Goal: Information Seeking & Learning: Check status

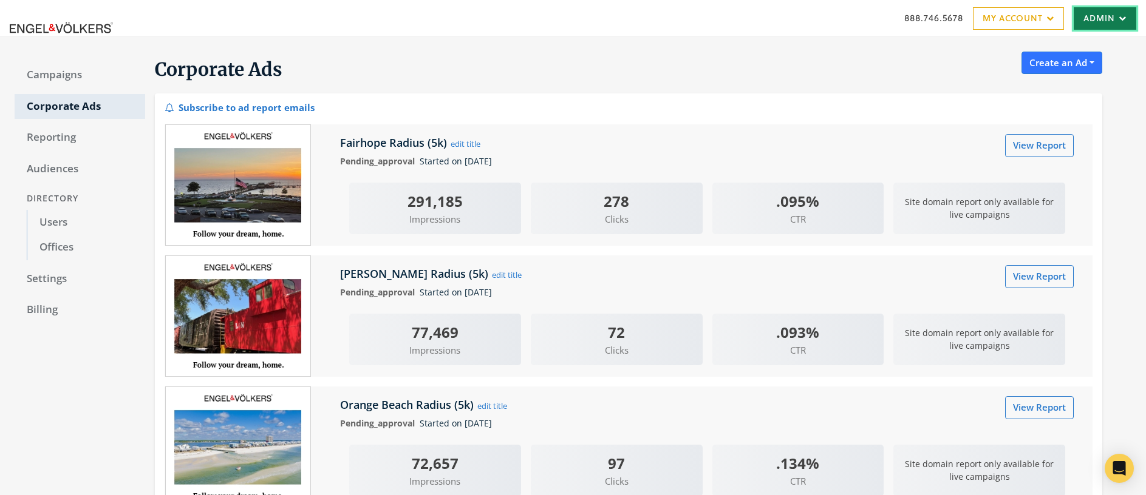
click at [1113, 26] on link "Admin" at bounding box center [1104, 18] width 63 height 22
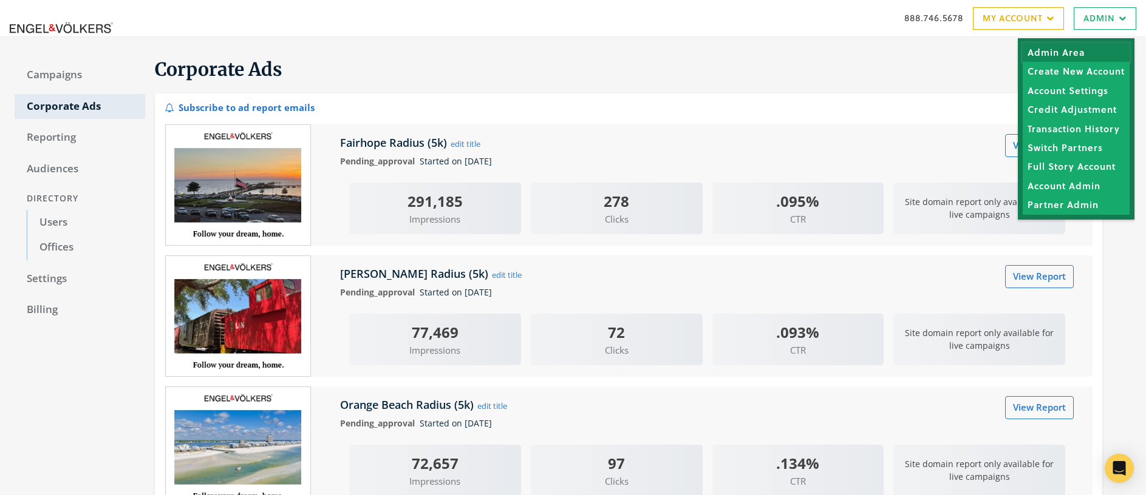
click at [1068, 51] on link "Admin Area" at bounding box center [1075, 52] width 107 height 19
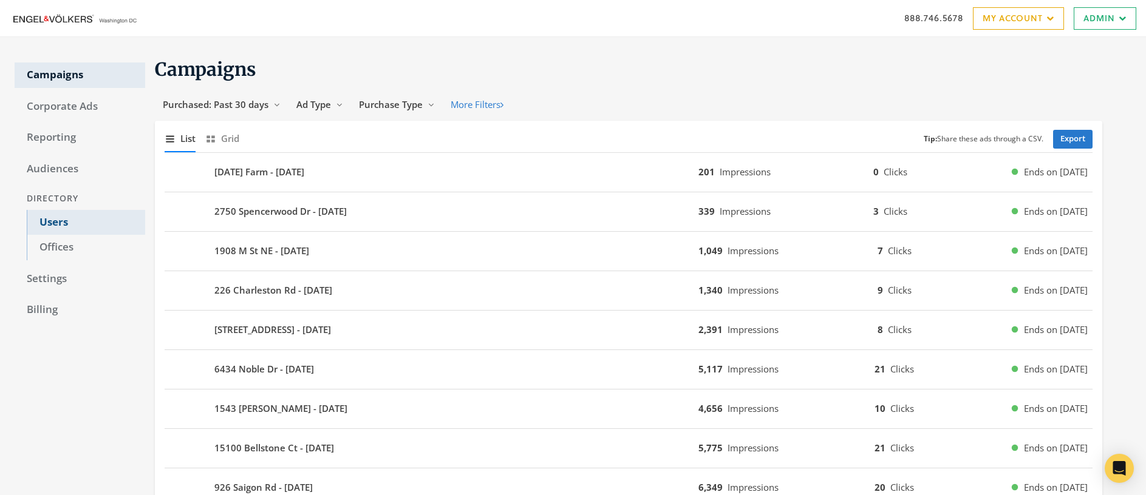
click at [52, 223] on link "Users" at bounding box center [86, 223] width 118 height 26
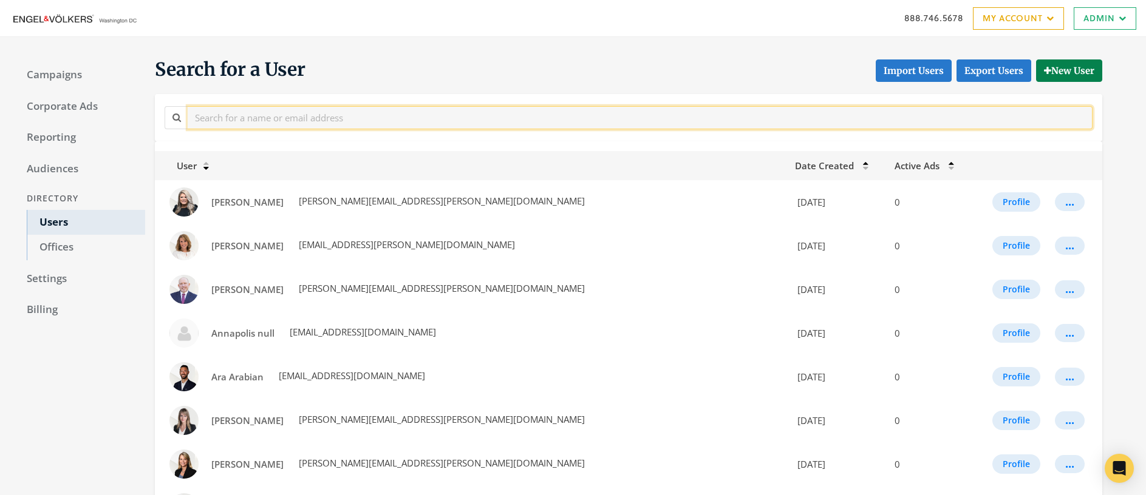
click at [363, 117] on input "text" at bounding box center [640, 117] width 905 height 22
type input "chris"
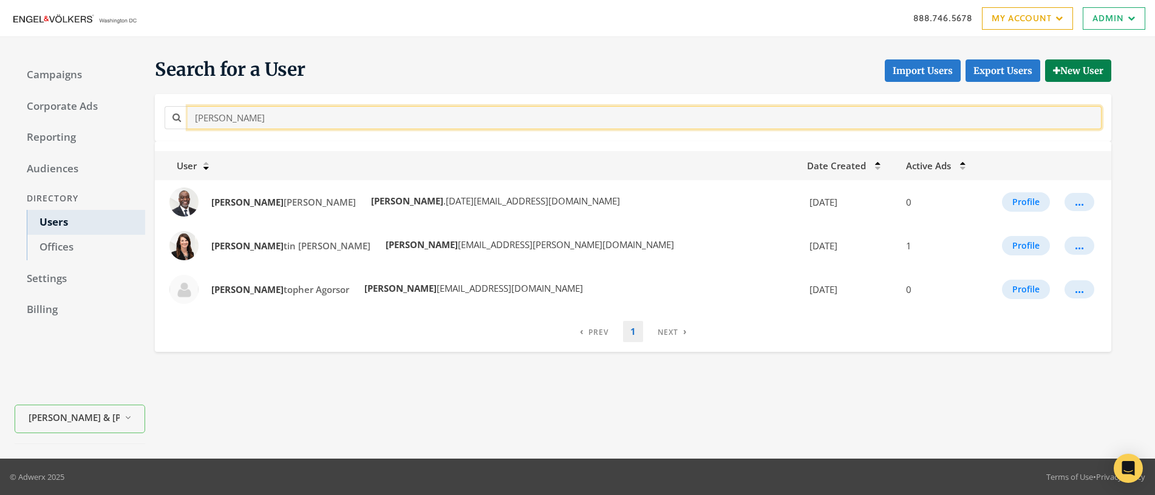
drag, startPoint x: 224, startPoint y: 118, endPoint x: 168, endPoint y: 118, distance: 56.5
click at [168, 118] on div "chris" at bounding box center [633, 117] width 937 height 22
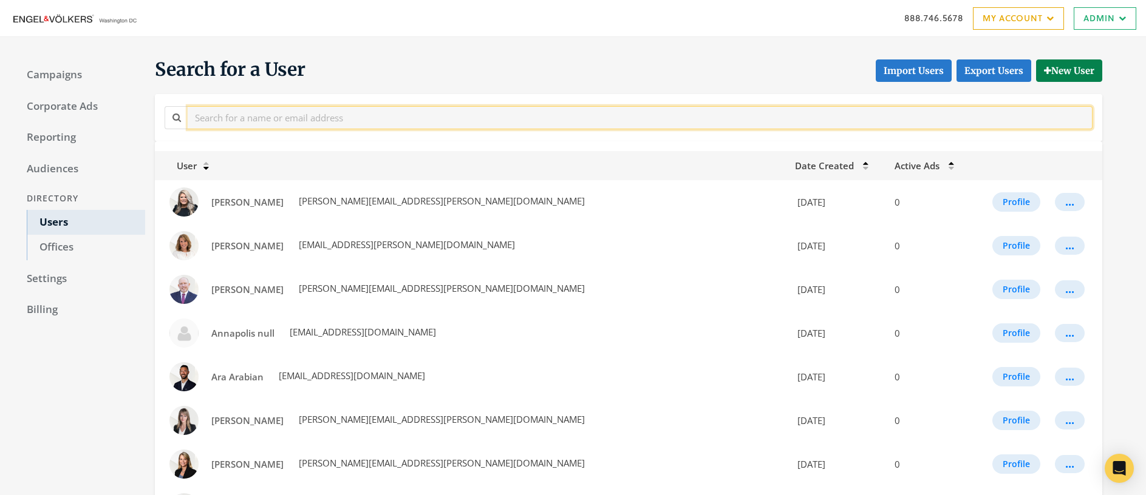
click at [278, 118] on input "text" at bounding box center [640, 117] width 905 height 22
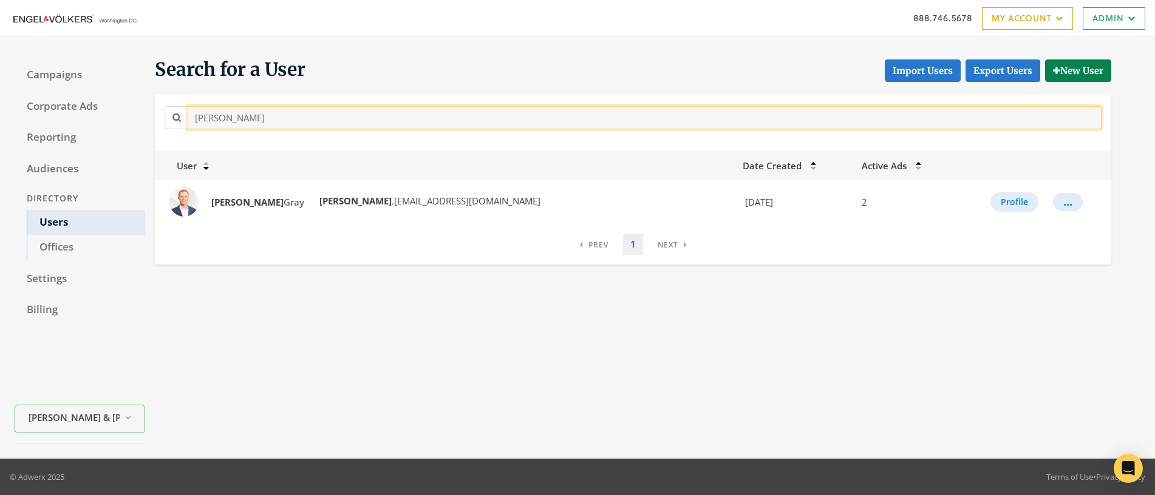
type input "travis"
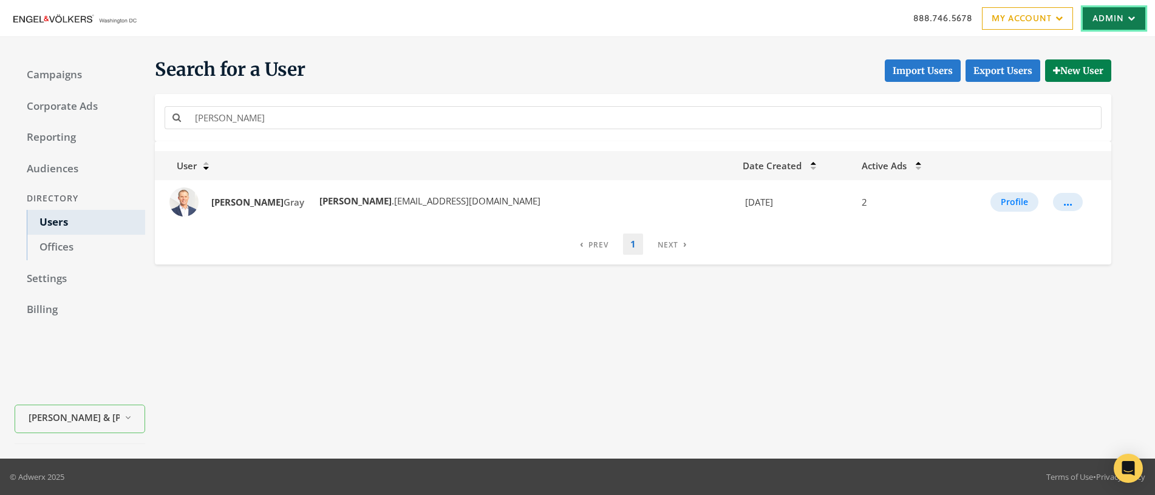
click at [1103, 16] on link "Admin" at bounding box center [1114, 18] width 63 height 22
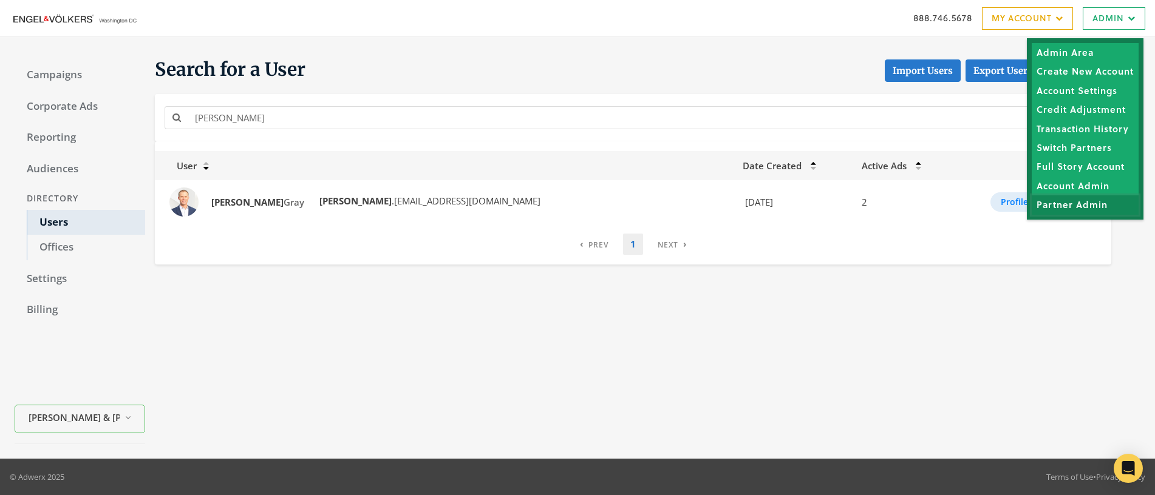
click at [1089, 205] on link "Partner Admin" at bounding box center [1085, 205] width 107 height 19
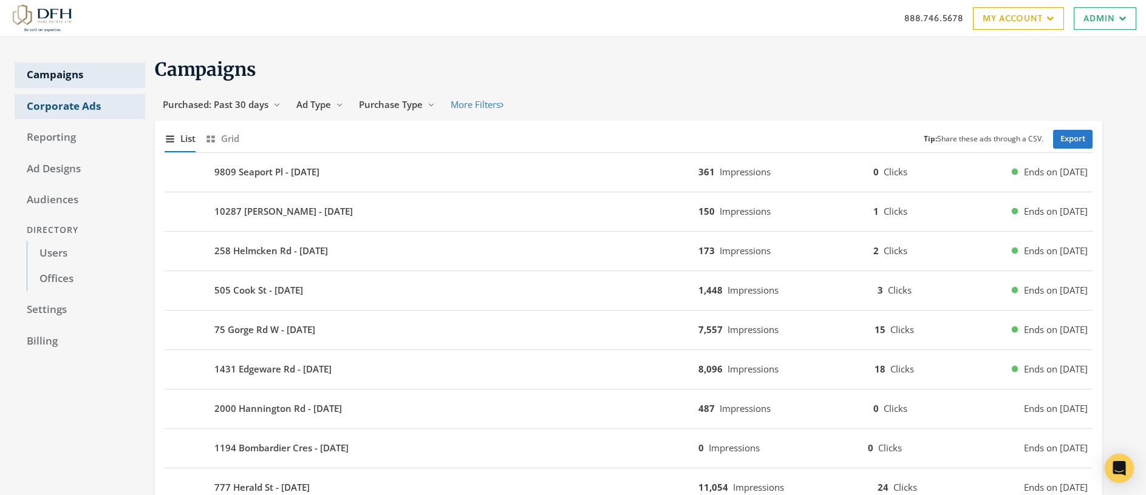
click at [72, 107] on link "Corporate Ads" at bounding box center [80, 107] width 131 height 26
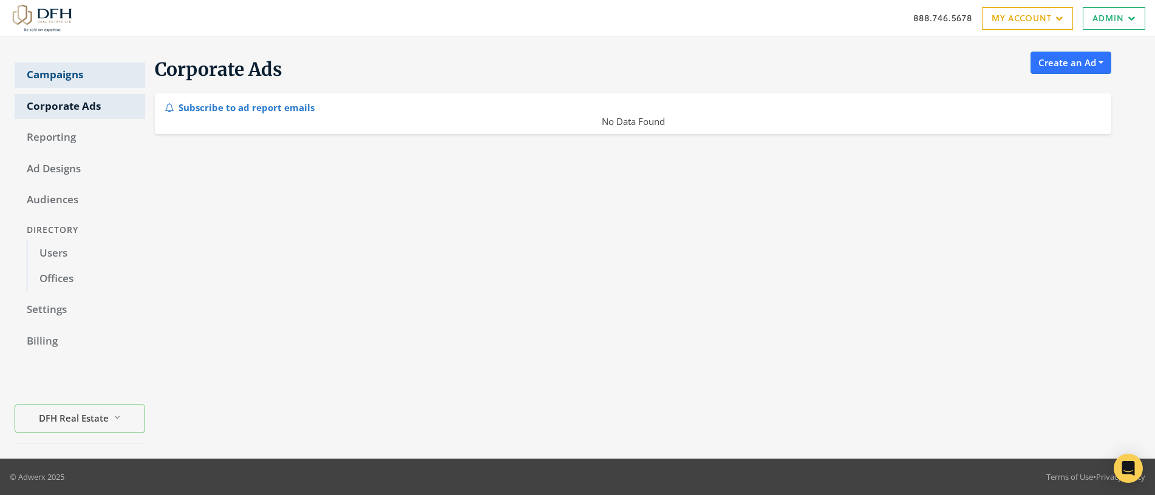
click at [60, 75] on link "Campaigns" at bounding box center [80, 76] width 131 height 26
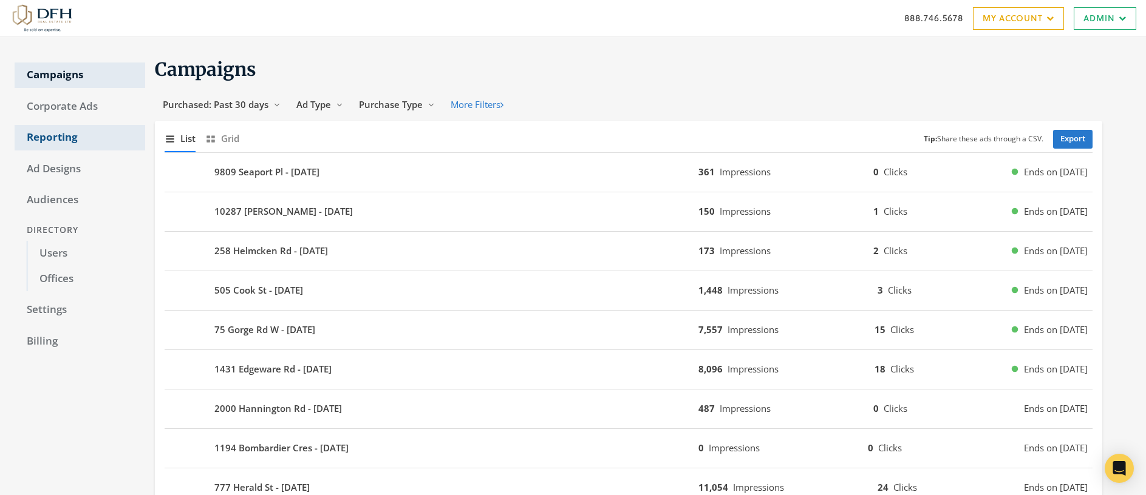
click at [60, 138] on link "Reporting" at bounding box center [80, 138] width 131 height 26
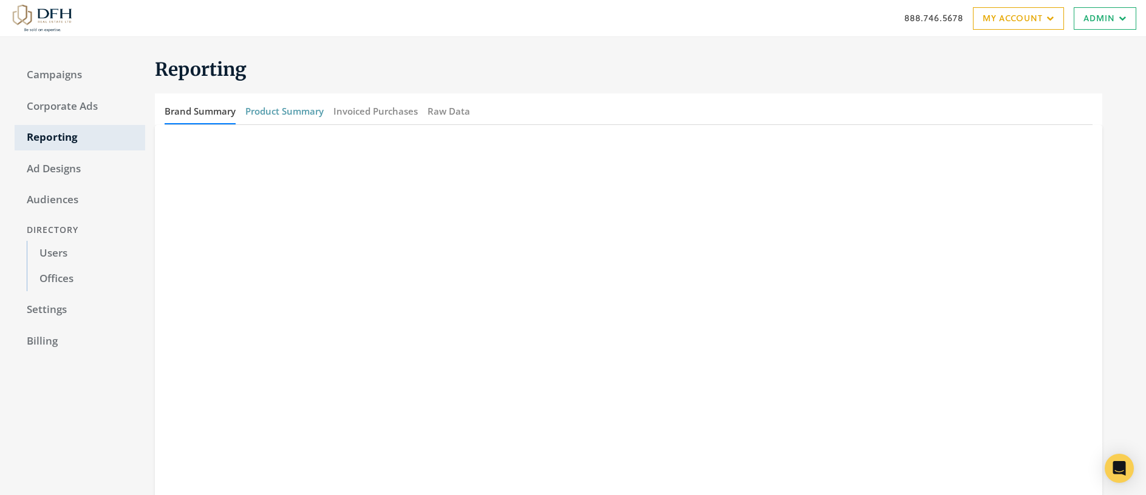
click at [288, 112] on button "Product Summary" at bounding box center [284, 111] width 78 height 26
click at [58, 74] on link "Campaigns" at bounding box center [80, 76] width 131 height 26
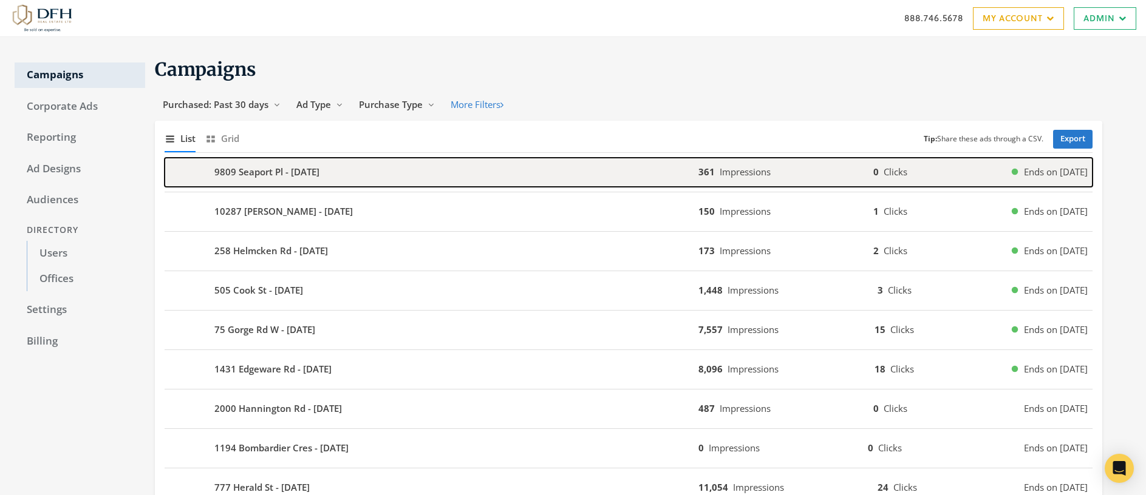
click at [257, 177] on b "9809 Seaport Pl - 2025-09-11" at bounding box center [266, 172] width 105 height 14
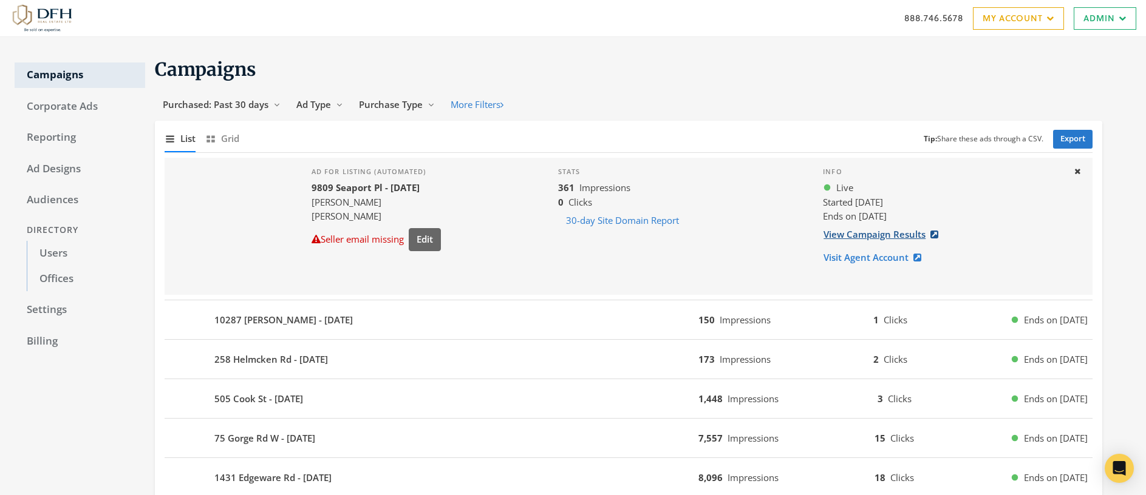
click at [851, 238] on link "View Campaign Results" at bounding box center [884, 234] width 123 height 22
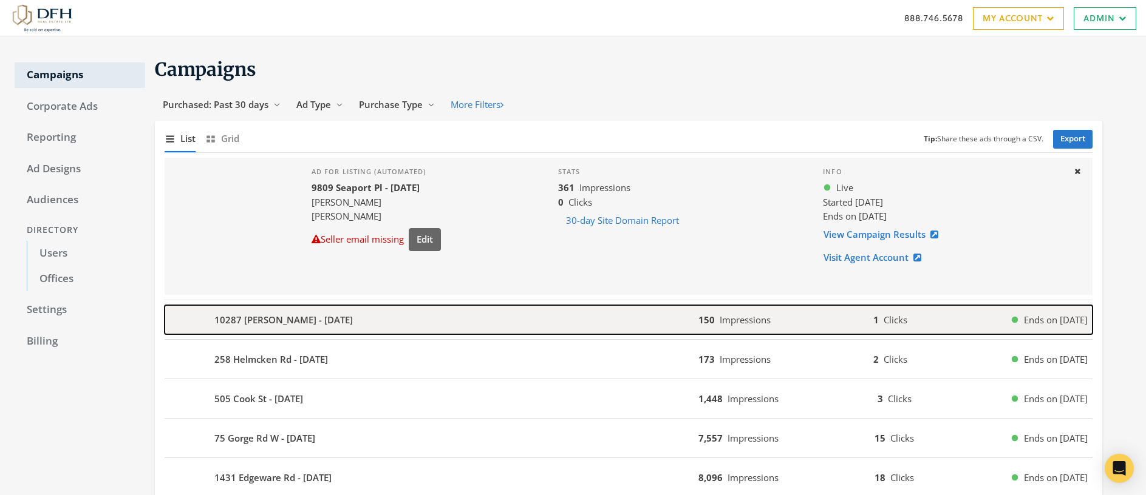
click at [406, 315] on div "10287 [PERSON_NAME] - [DATE]" at bounding box center [432, 319] width 534 height 29
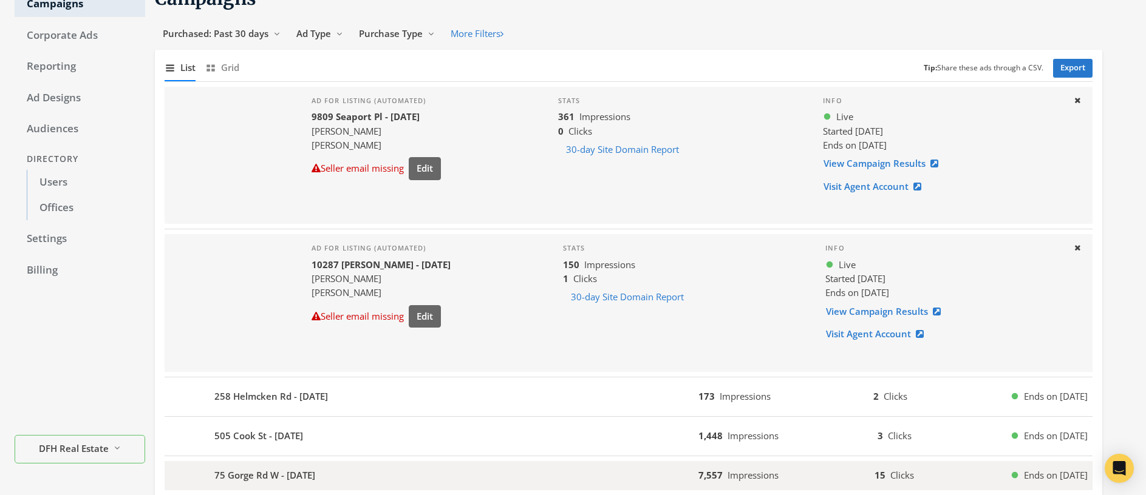
scroll to position [219, 0]
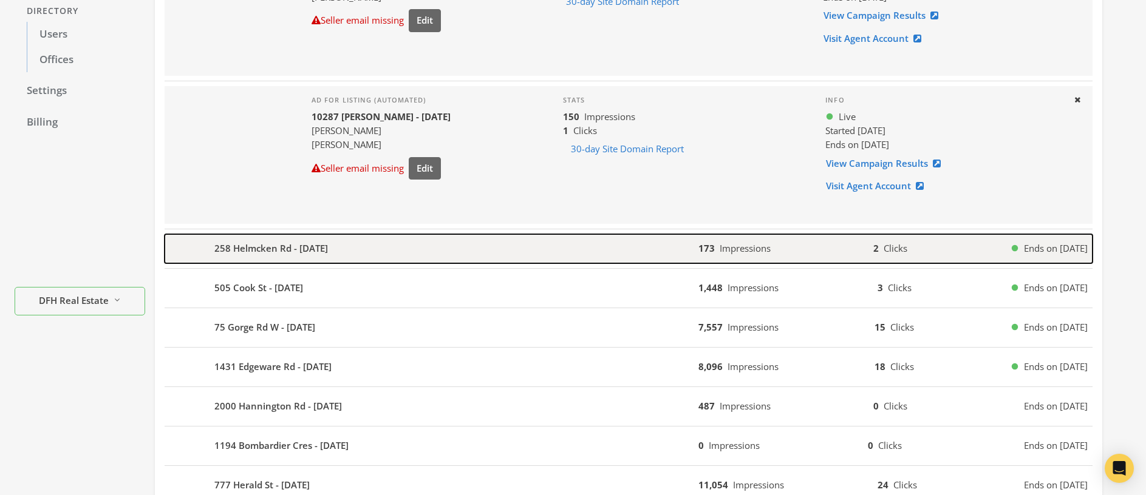
click at [419, 242] on div "258 Helmcken Rd - [DATE]" at bounding box center [432, 248] width 534 height 29
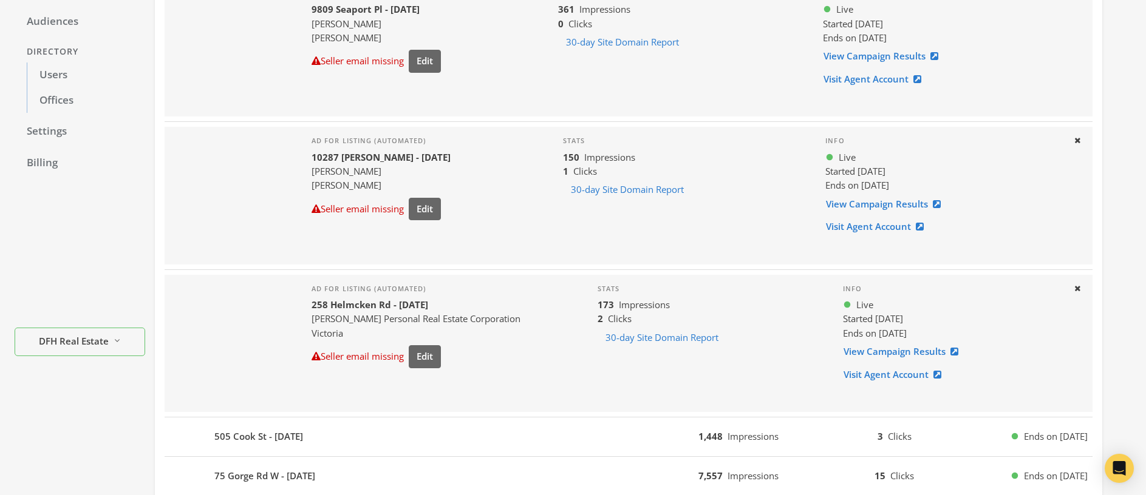
scroll to position [182, 0]
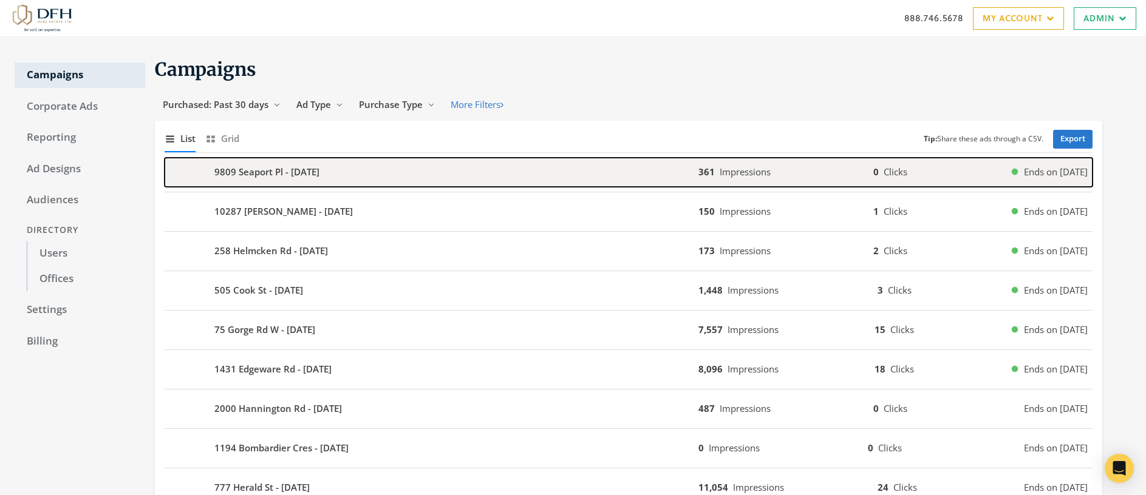
click at [274, 166] on b "9809 Seaport Pl - 2025-09-11" at bounding box center [266, 172] width 105 height 14
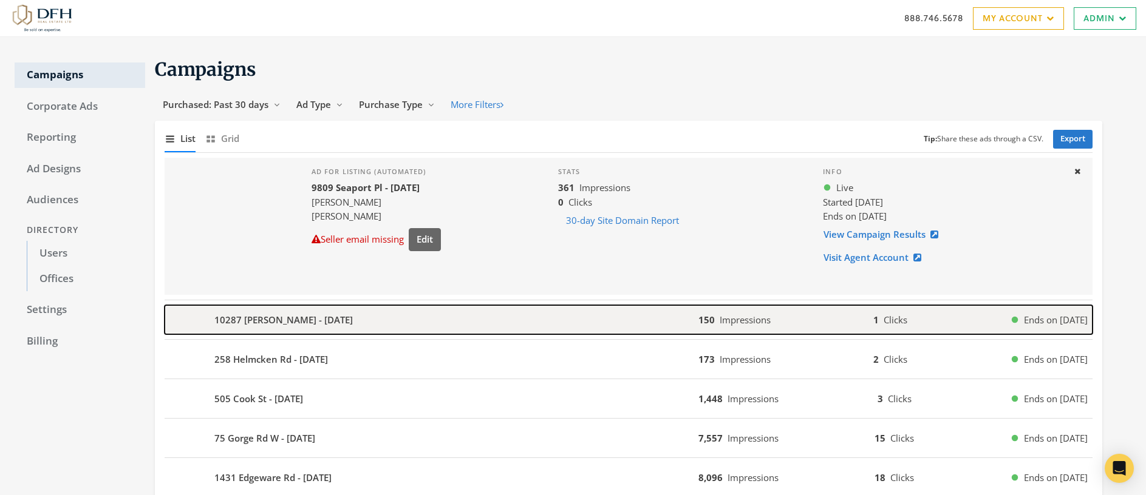
click at [257, 325] on b "10287 Bowerbank Rd - 2025-09-11" at bounding box center [283, 320] width 138 height 14
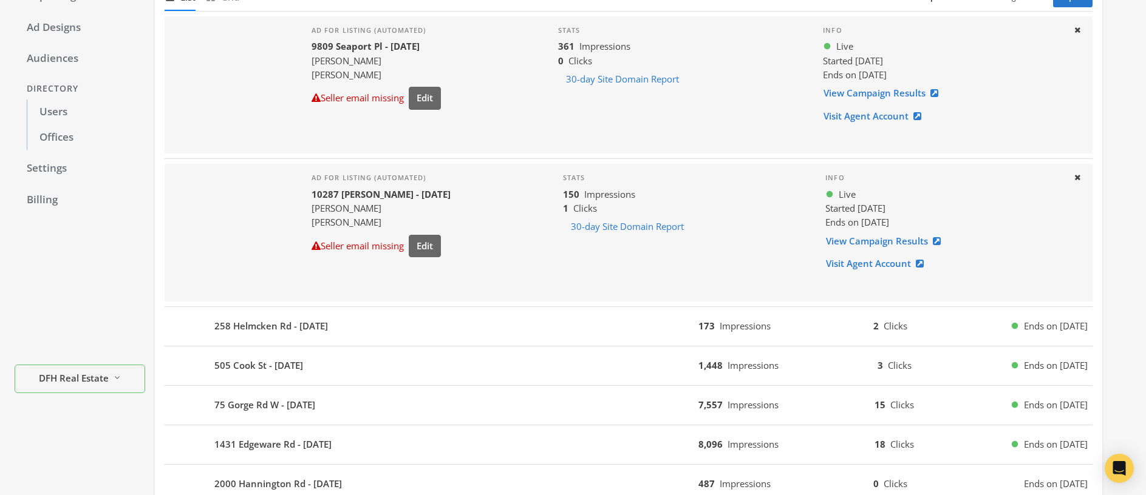
scroll to position [186, 0]
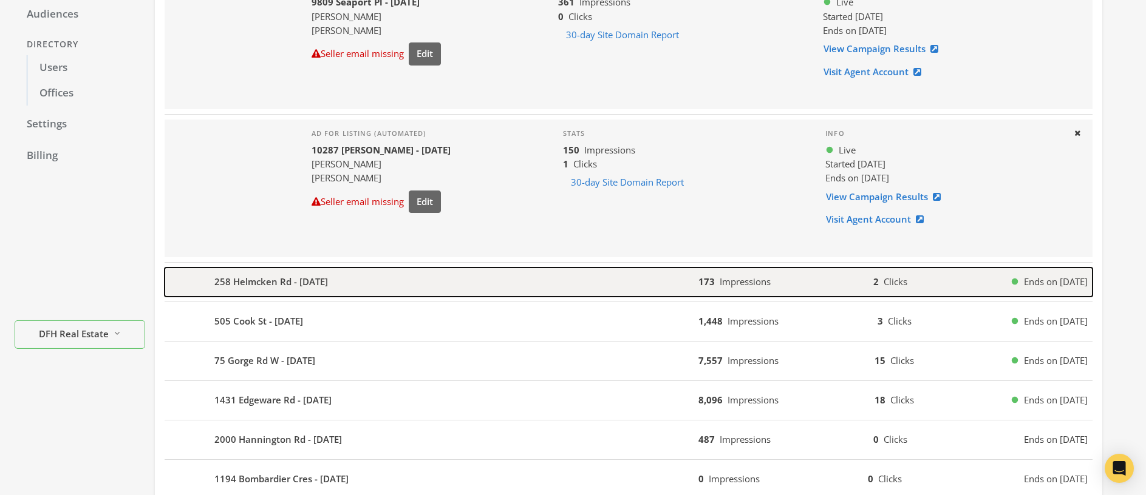
click at [310, 287] on b "258 Helmcken Rd - 2025-09-10" at bounding box center [271, 282] width 114 height 14
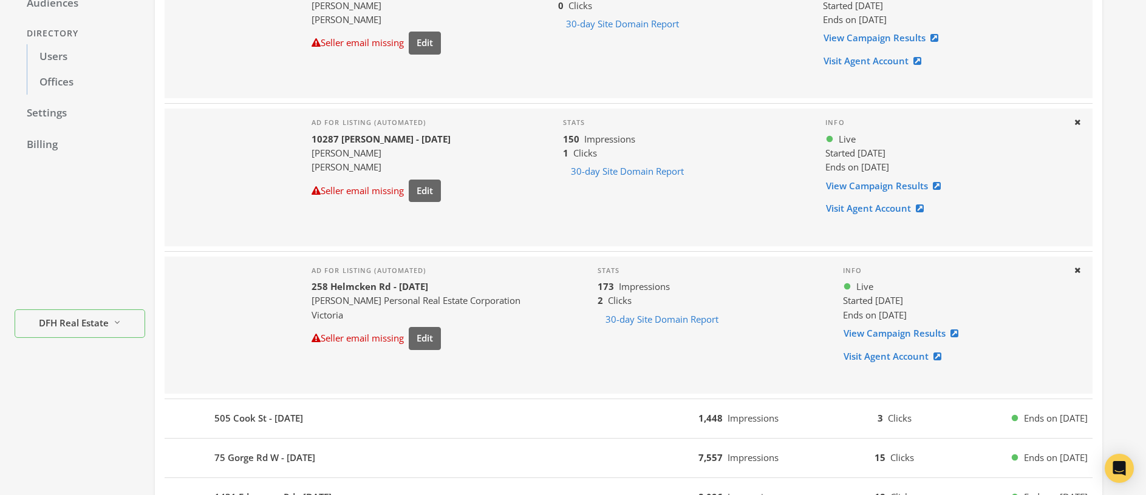
scroll to position [0, 0]
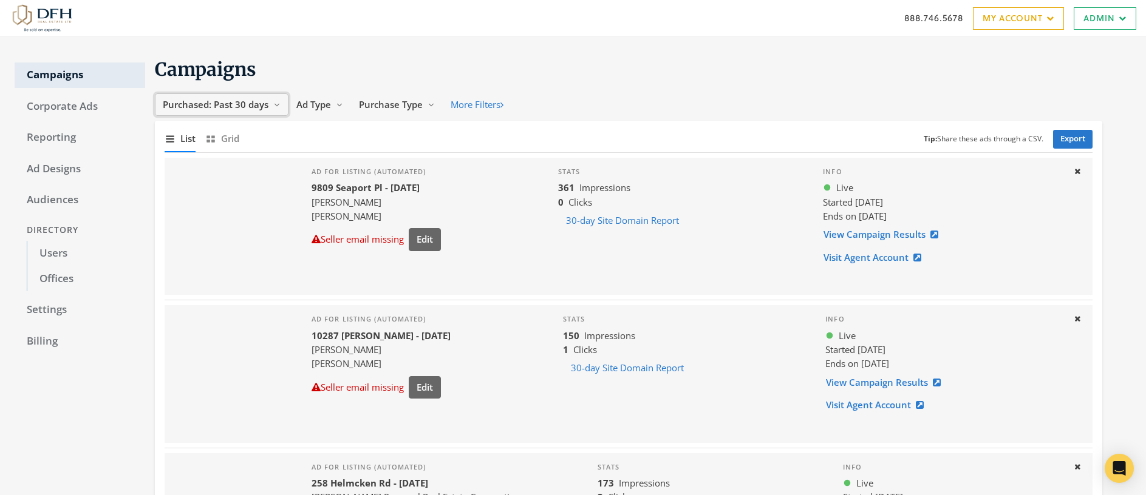
click at [209, 101] on span "Purchased: Past 30 days" at bounding box center [216, 104] width 106 height 12
click at [185, 218] on span "All Time" at bounding box center [182, 220] width 35 height 12
click at [291, 103] on span "Ad Type" at bounding box center [293, 104] width 35 height 12
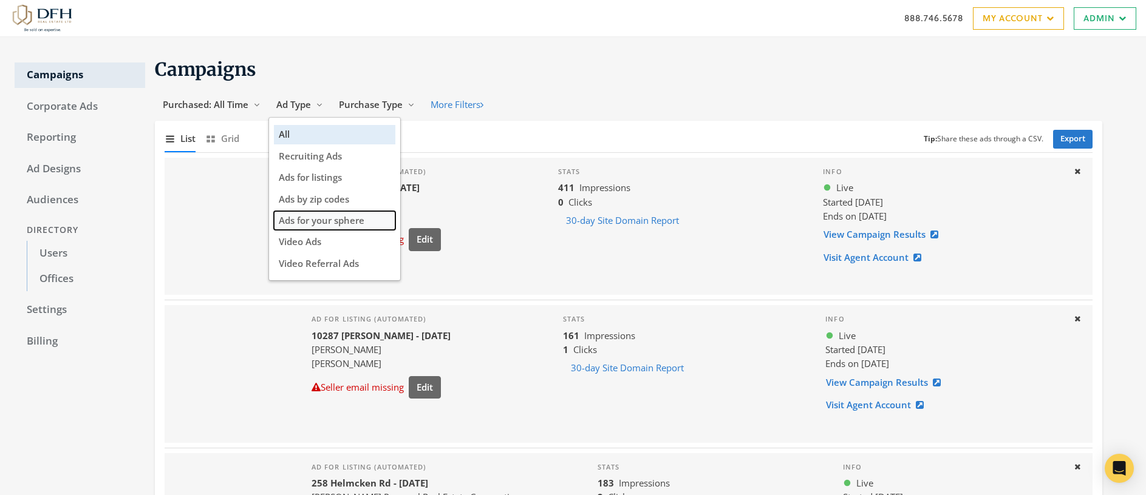
click at [354, 217] on span "Ads for your sphere" at bounding box center [322, 220] width 86 height 12
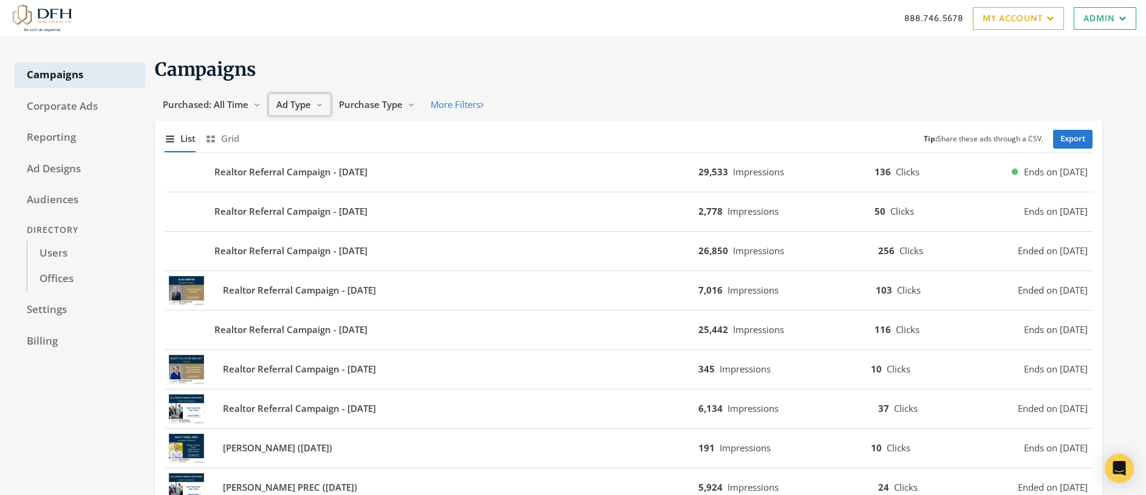
click at [291, 101] on span "Ad Type" at bounding box center [293, 104] width 35 height 12
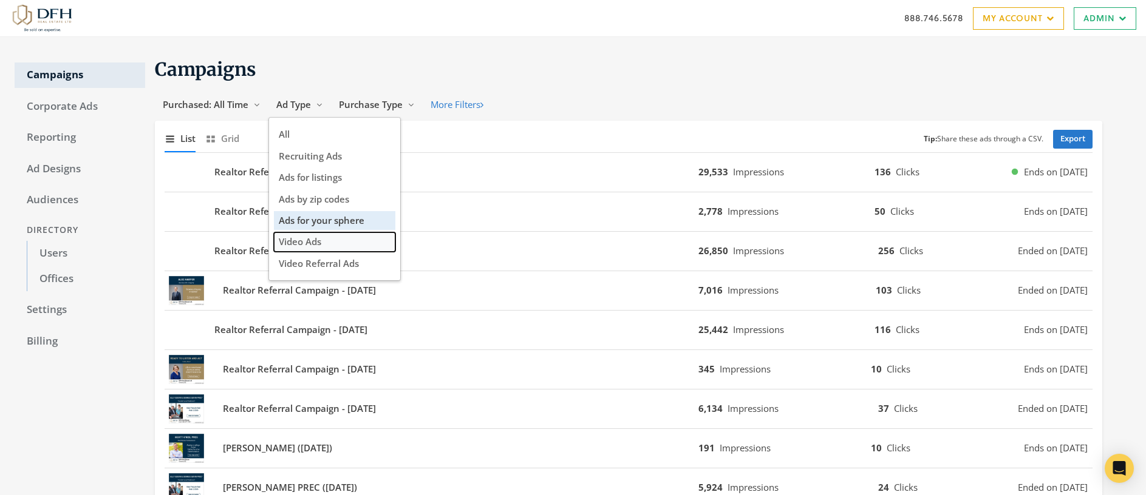
click at [304, 244] on span "Video Ads" at bounding box center [300, 242] width 43 height 12
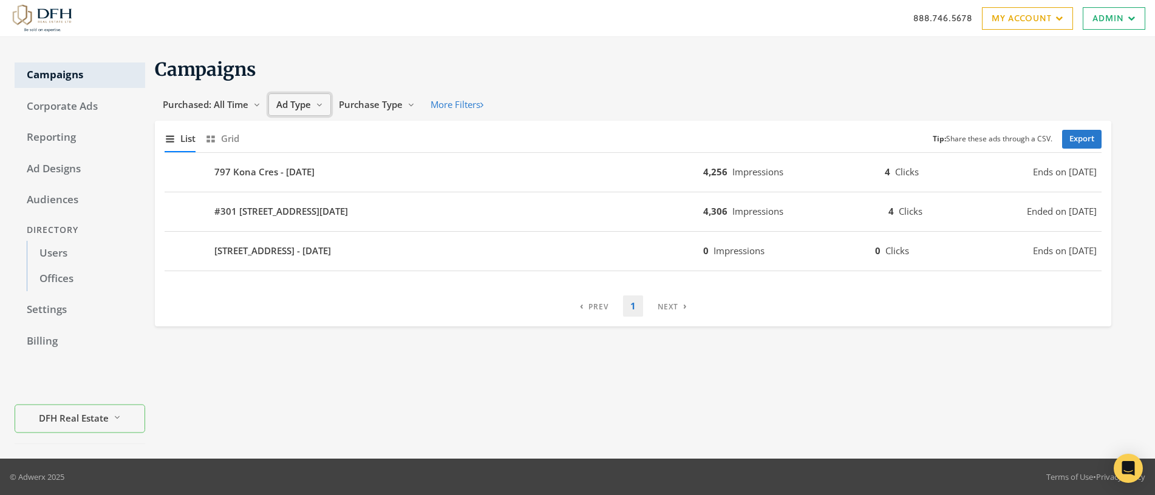
click at [295, 97] on button "Ad Type Reveal list of Ad Type" at bounding box center [299, 105] width 63 height 22
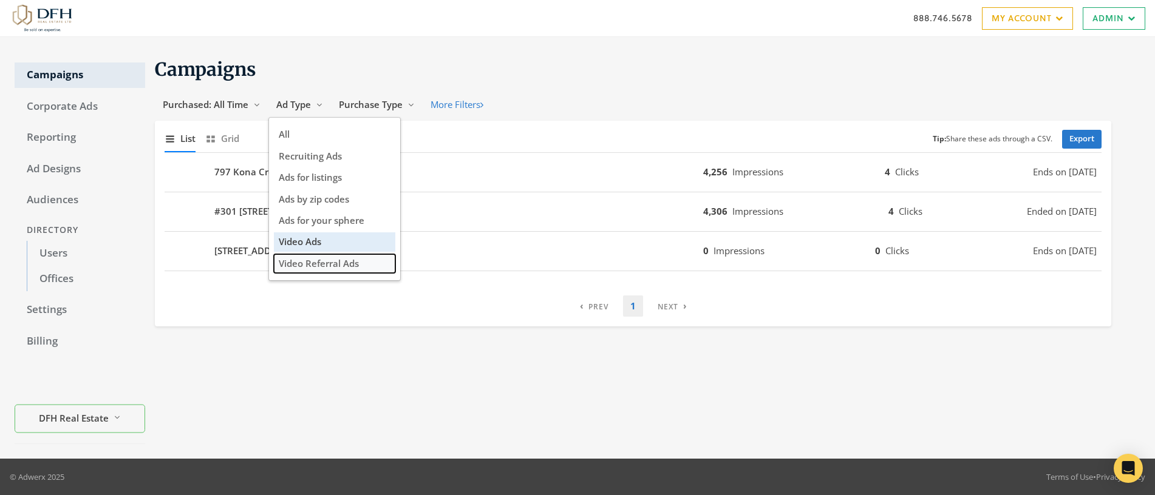
click at [307, 264] on span "Video Referral Ads" at bounding box center [319, 263] width 80 height 12
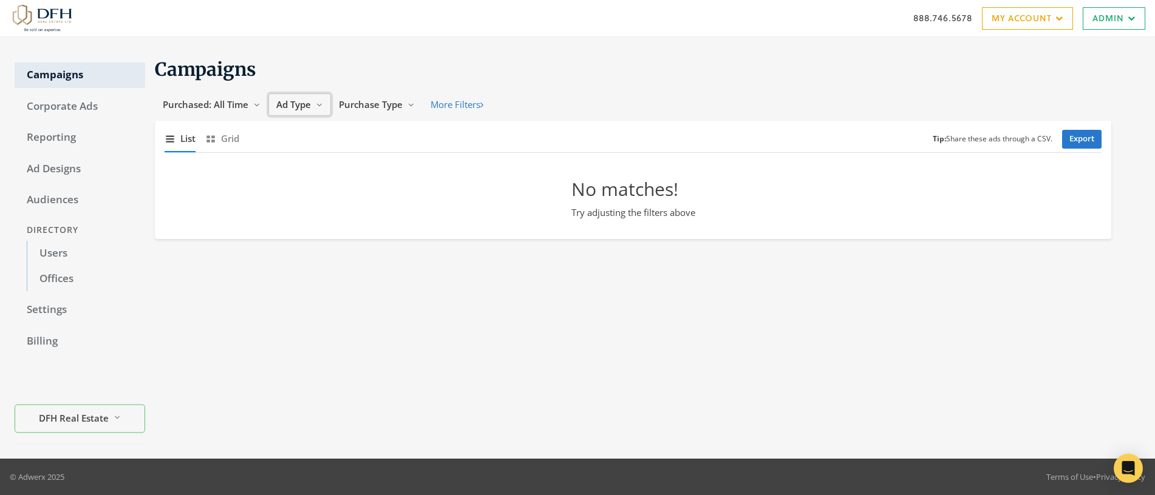
click at [296, 108] on span "Ad Type" at bounding box center [293, 104] width 35 height 12
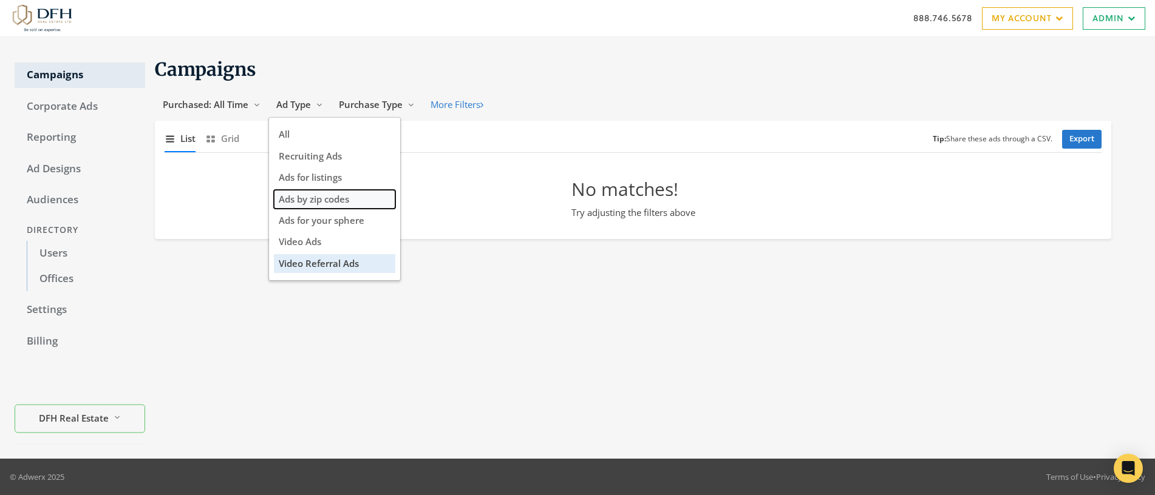
click at [307, 196] on span "Ads by zip codes" at bounding box center [314, 199] width 70 height 12
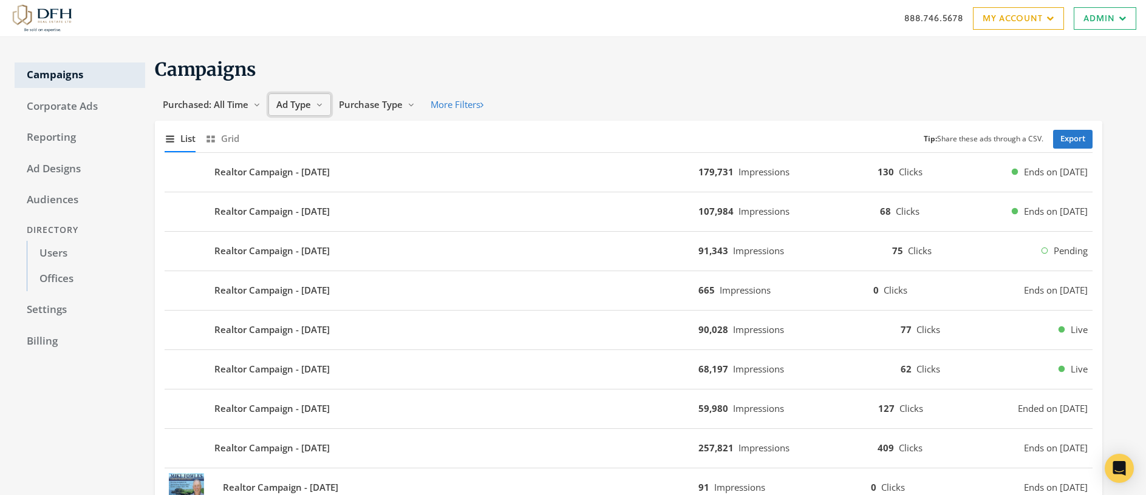
click at [300, 106] on span "Ad Type" at bounding box center [293, 104] width 35 height 12
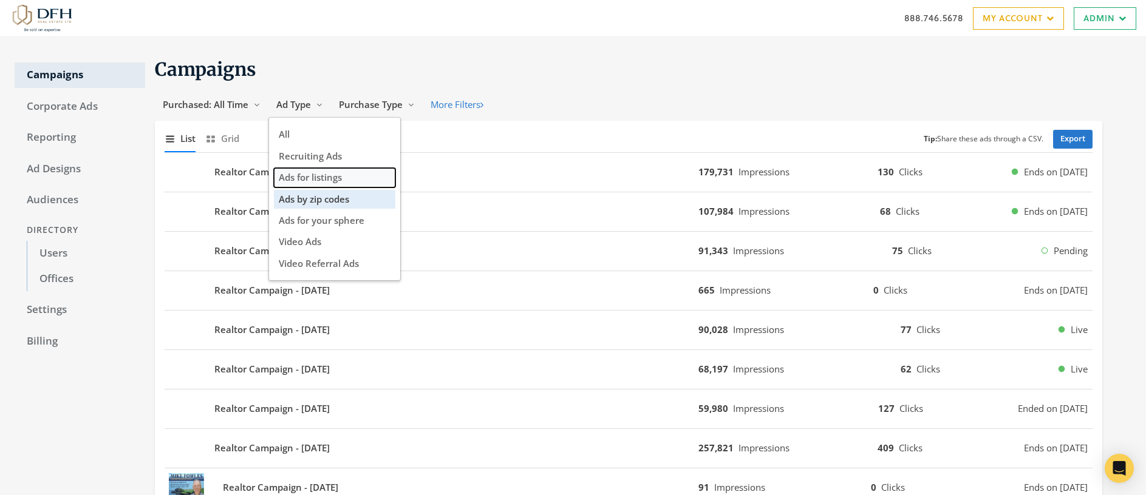
click at [310, 172] on span "Ads for listings" at bounding box center [310, 177] width 63 height 12
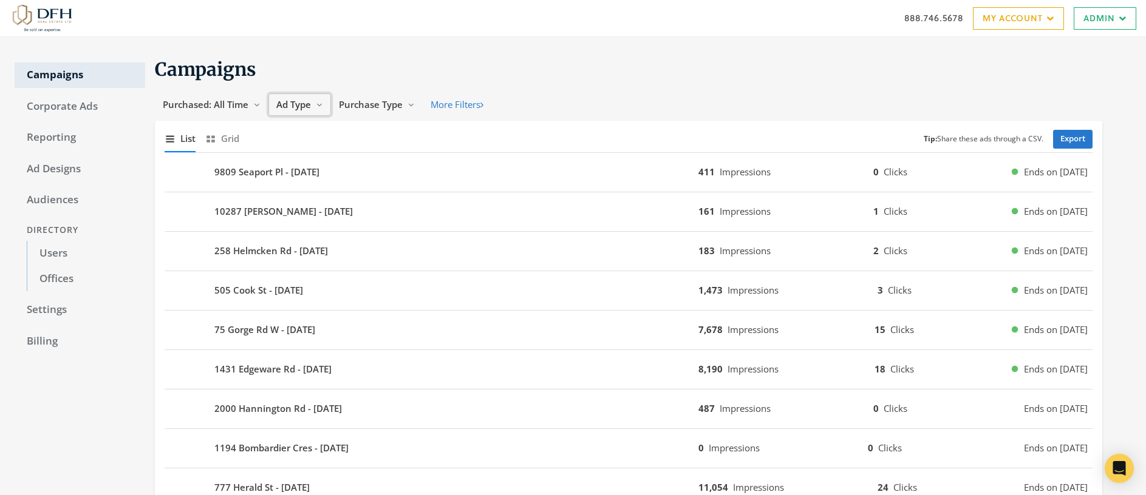
click at [309, 101] on span "Ad Type" at bounding box center [293, 104] width 35 height 12
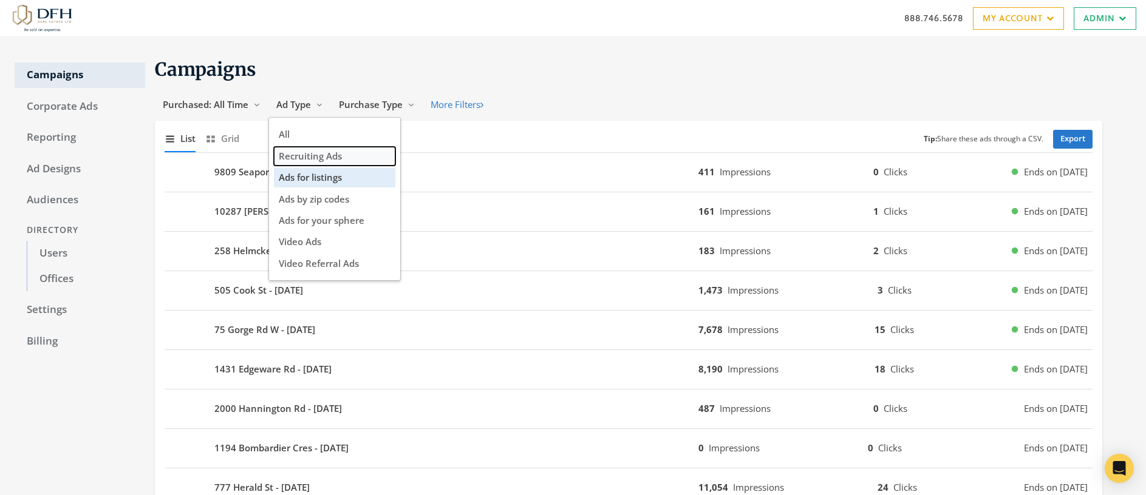
click at [316, 157] on span "Recruiting Ads" at bounding box center [310, 156] width 63 height 12
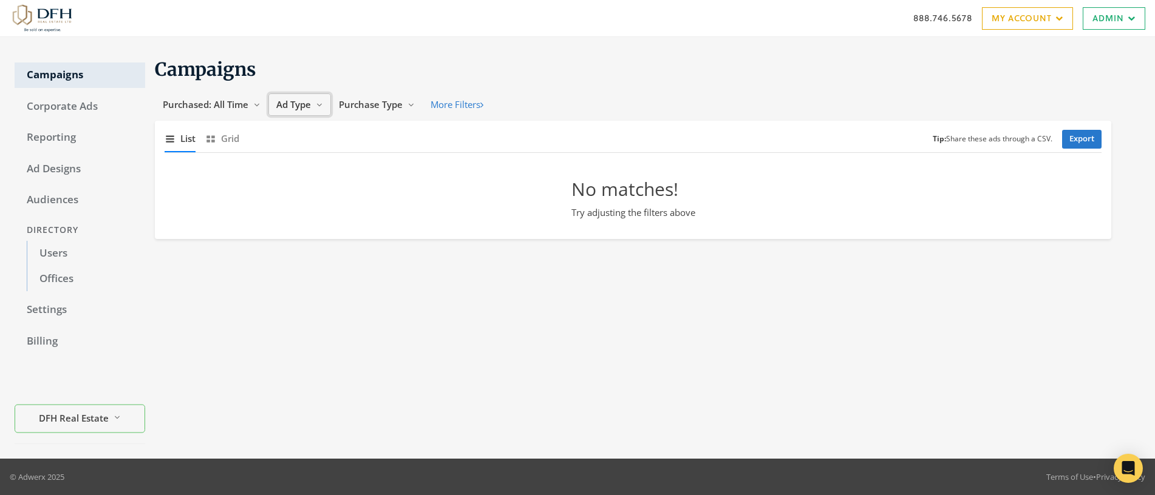
click at [299, 106] on span "Ad Type" at bounding box center [293, 104] width 35 height 12
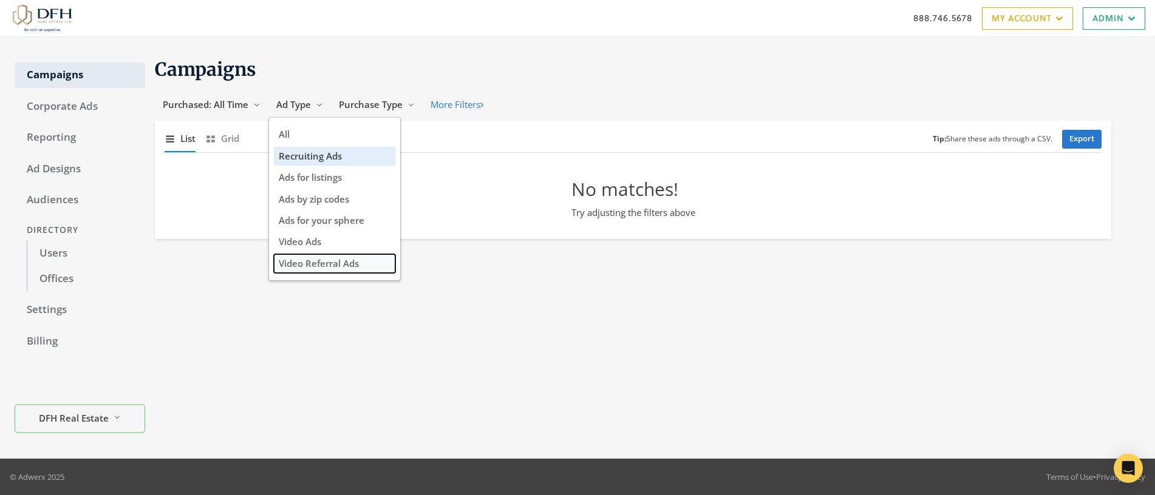
click at [338, 267] on span "Video Referral Ads" at bounding box center [319, 263] width 80 height 12
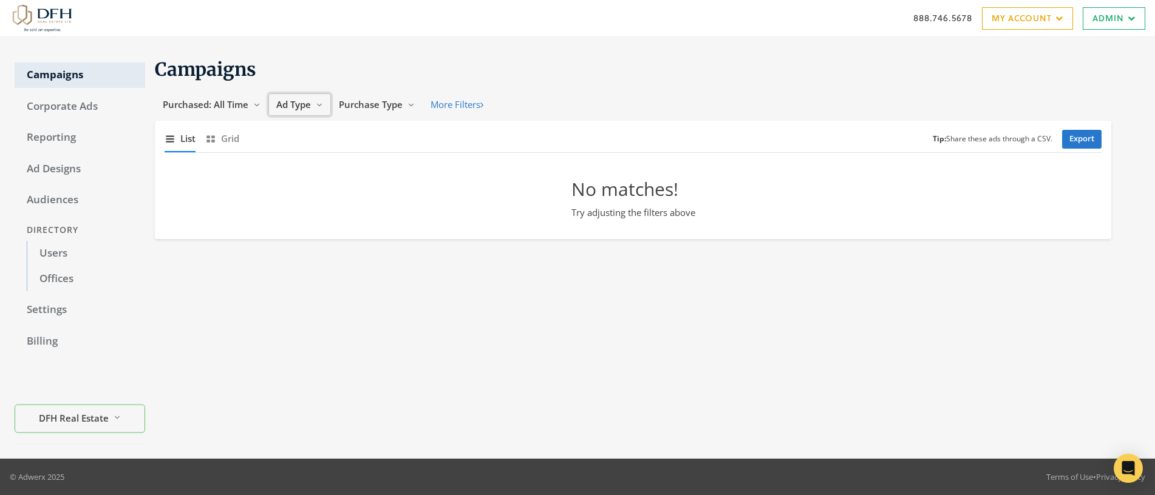
click at [288, 103] on span "Ad Type" at bounding box center [293, 104] width 35 height 12
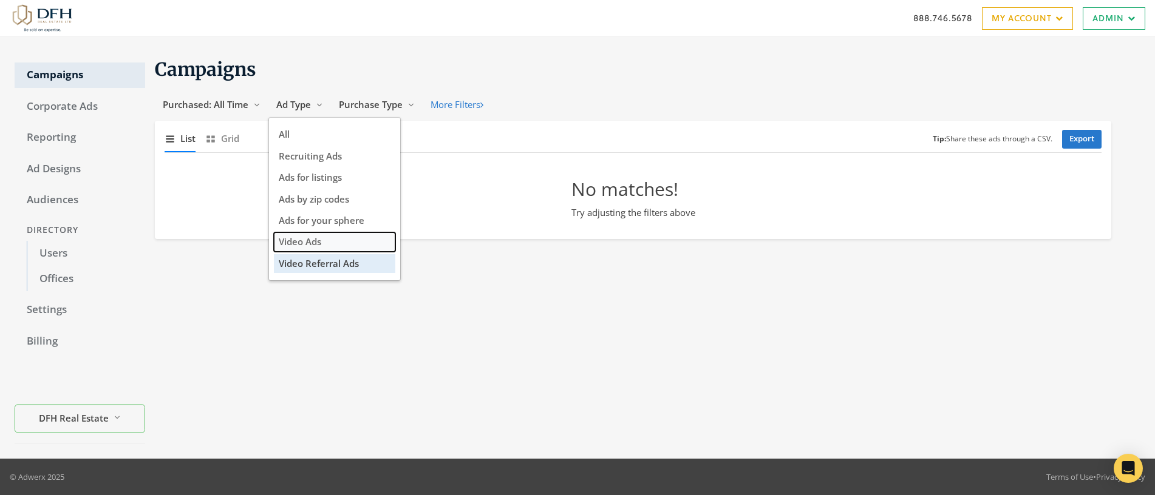
click at [310, 243] on span "Video Ads" at bounding box center [300, 242] width 43 height 12
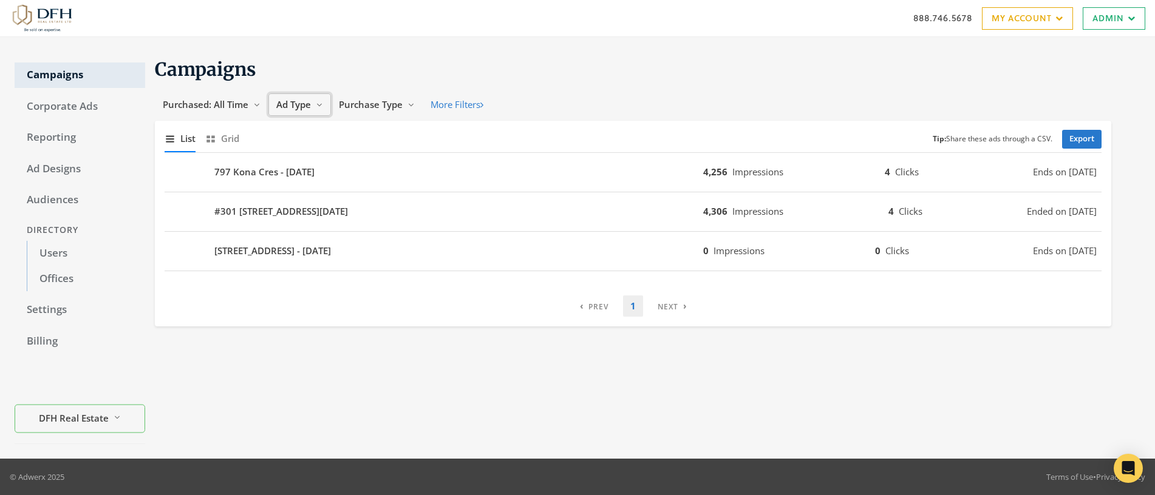
click at [295, 104] on span "Ad Type" at bounding box center [293, 104] width 35 height 12
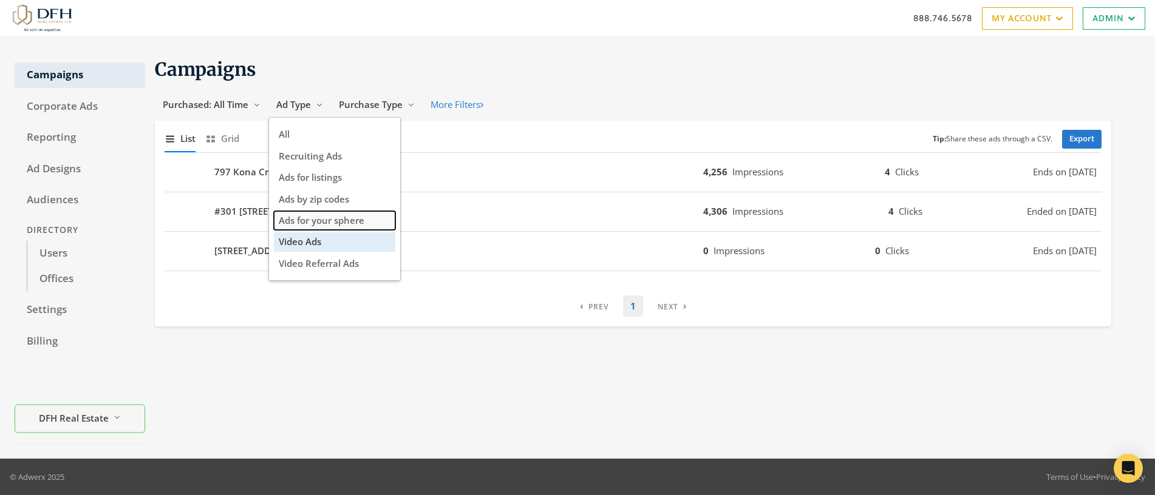
click at [313, 217] on span "Ads for your sphere" at bounding box center [322, 220] width 86 height 12
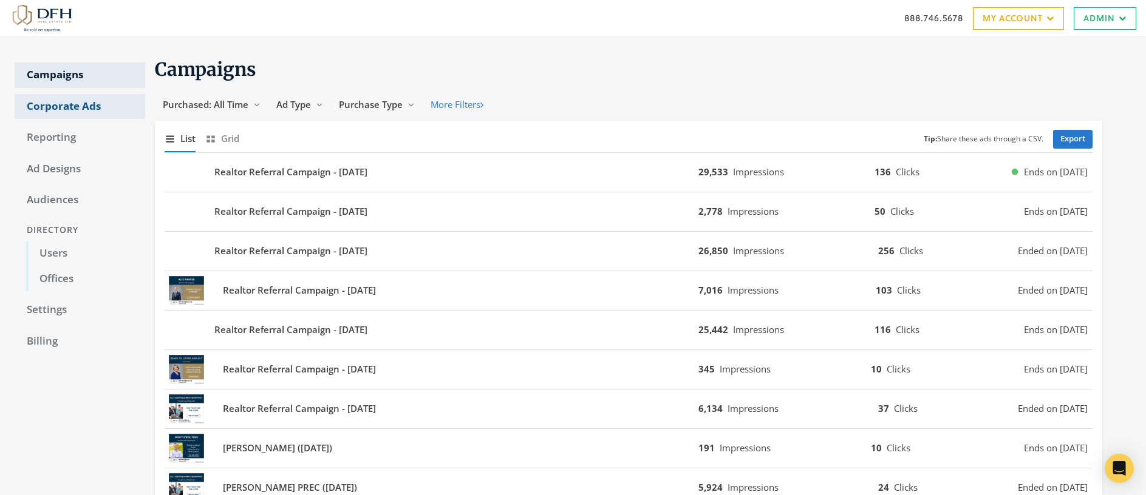
click at [57, 104] on link "Corporate Ads" at bounding box center [80, 107] width 131 height 26
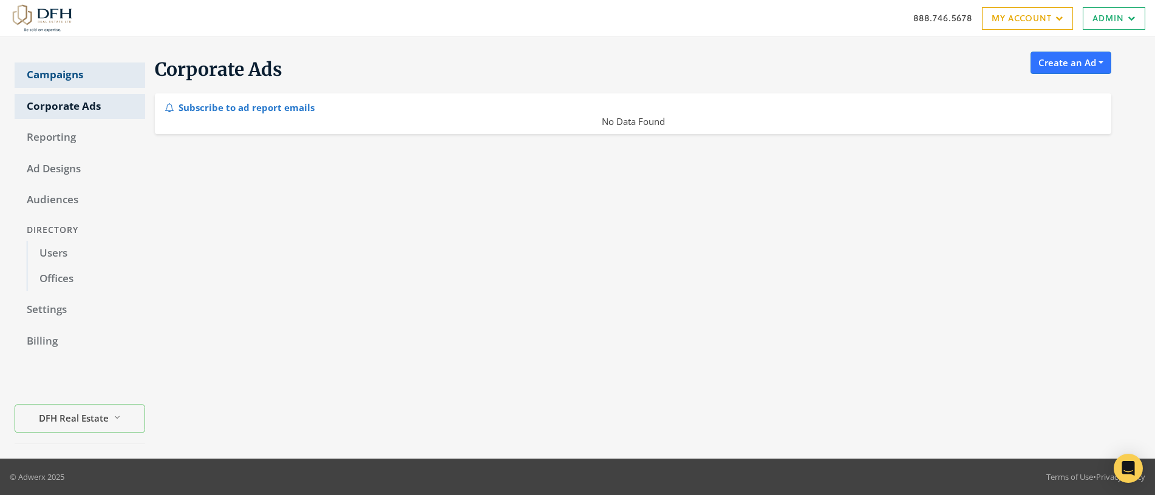
click at [46, 77] on link "Campaigns" at bounding box center [80, 76] width 131 height 26
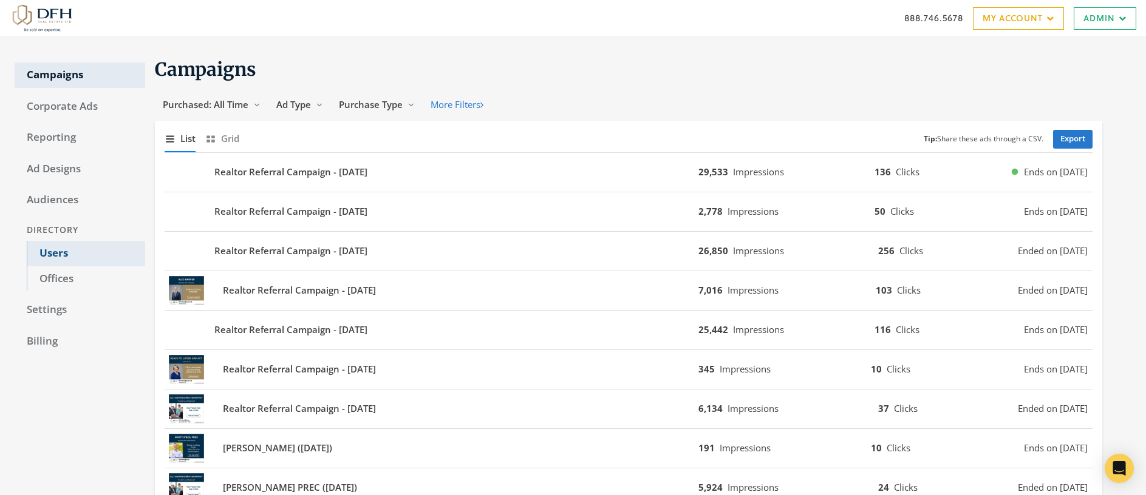
click at [53, 256] on link "Users" at bounding box center [86, 254] width 118 height 26
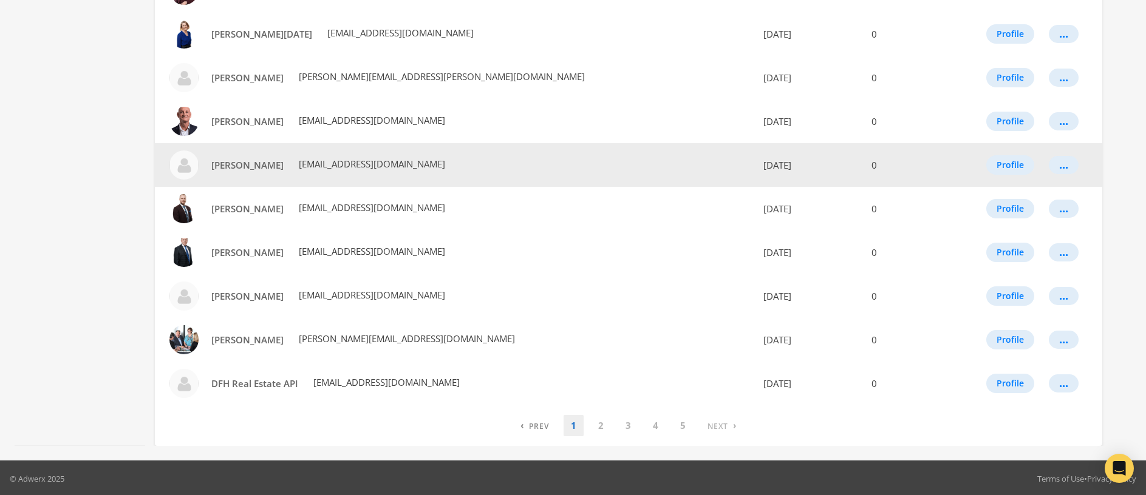
scroll to position [651, 0]
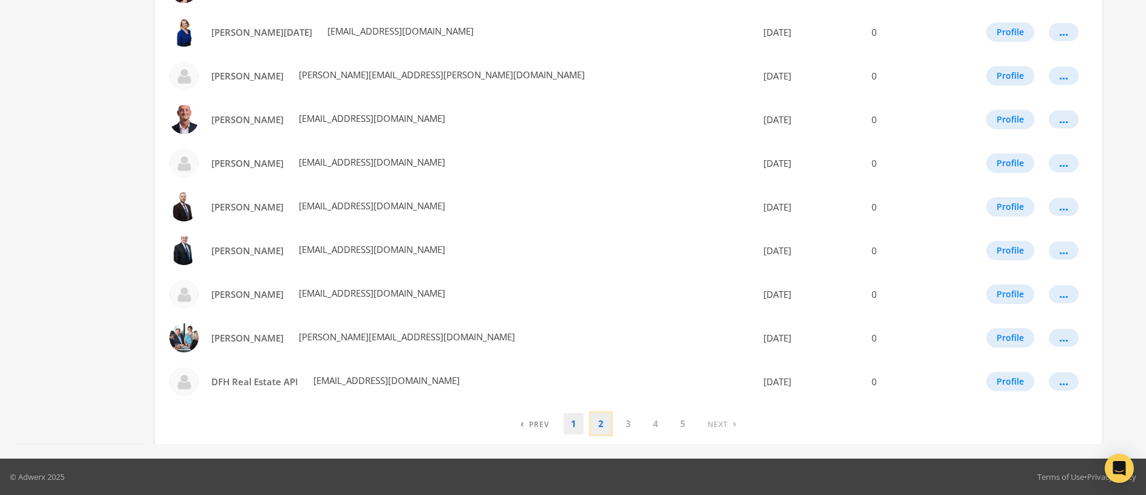
click at [597, 429] on link "2" at bounding box center [601, 423] width 20 height 21
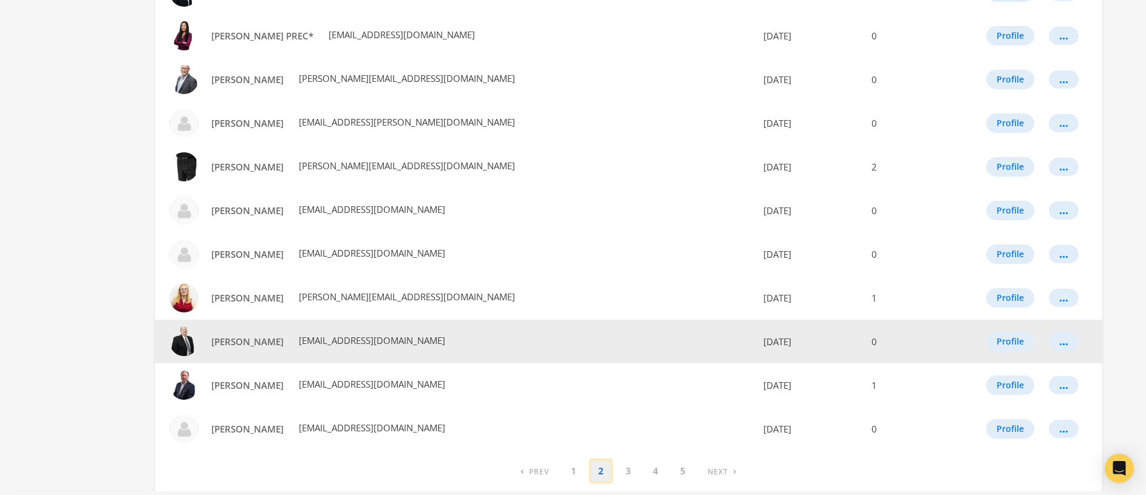
scroll to position [649, 0]
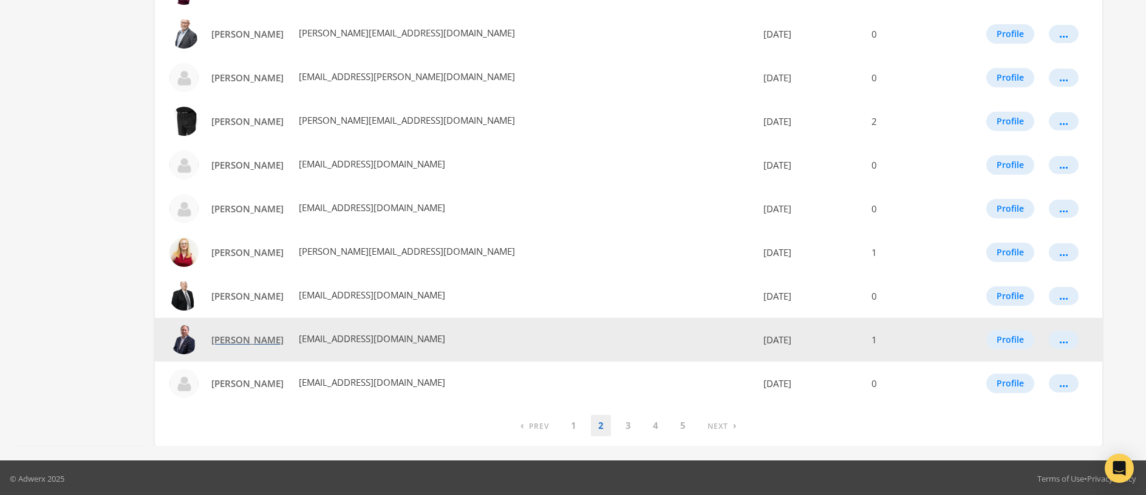
click at [232, 342] on span "Kevin Sing" at bounding box center [247, 340] width 72 height 12
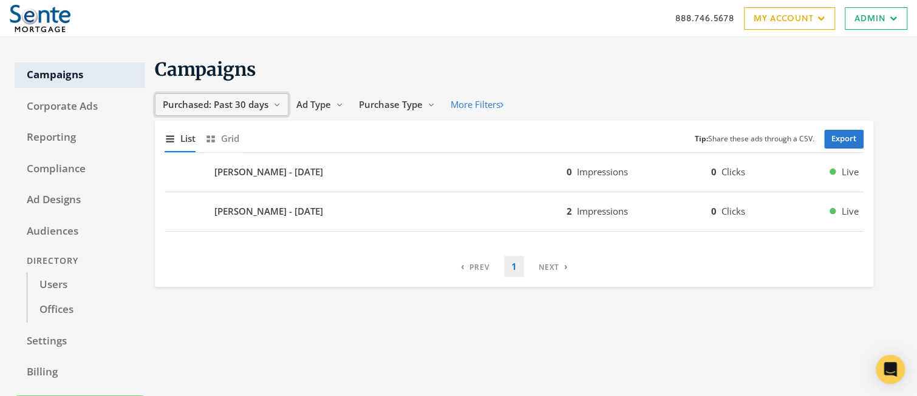
click at [249, 101] on span "Purchased: Past 30 days" at bounding box center [216, 104] width 106 height 12
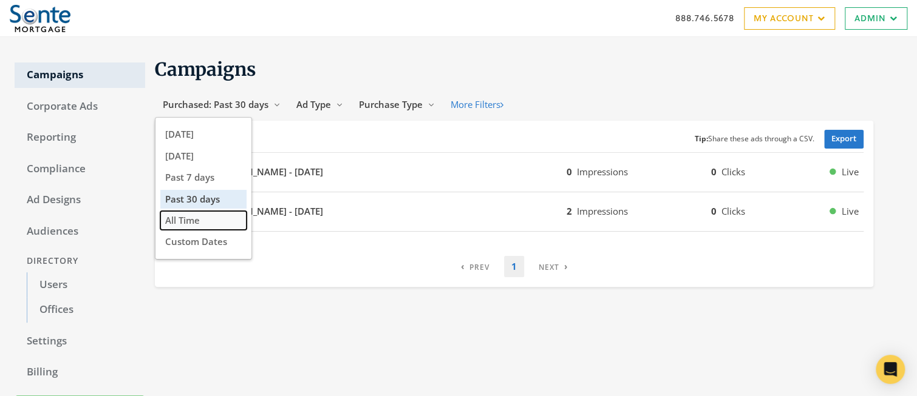
click at [195, 220] on span "All Time" at bounding box center [182, 220] width 35 height 12
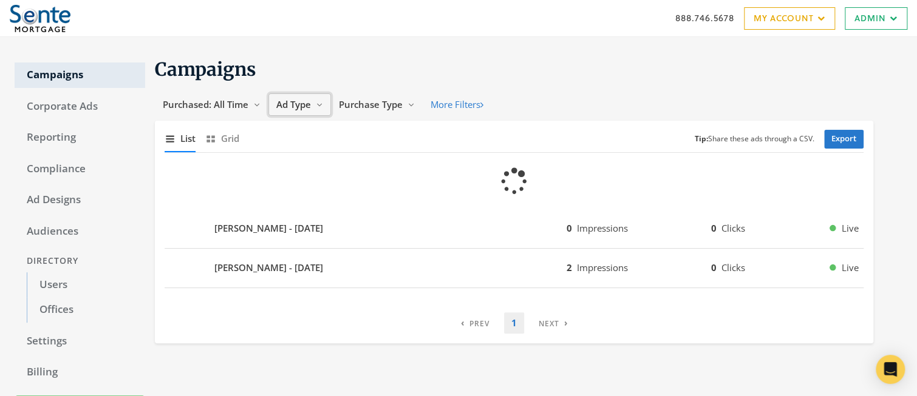
click at [293, 108] on span "Ad Type" at bounding box center [293, 104] width 35 height 12
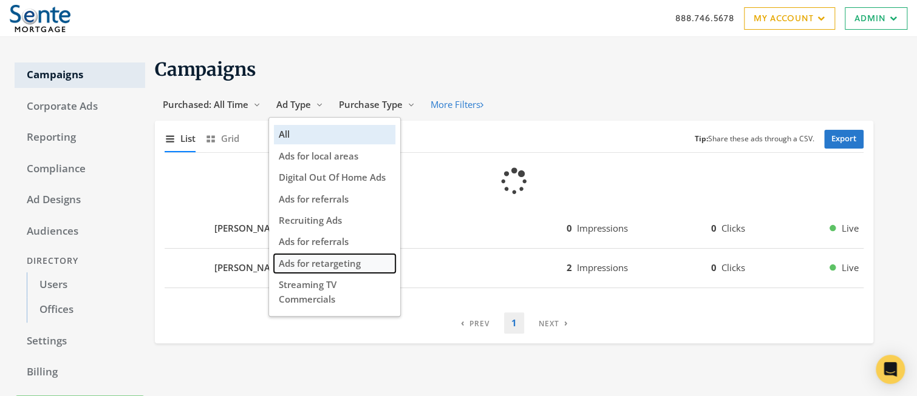
click at [320, 267] on span "Ads for retargeting" at bounding box center [320, 263] width 82 height 12
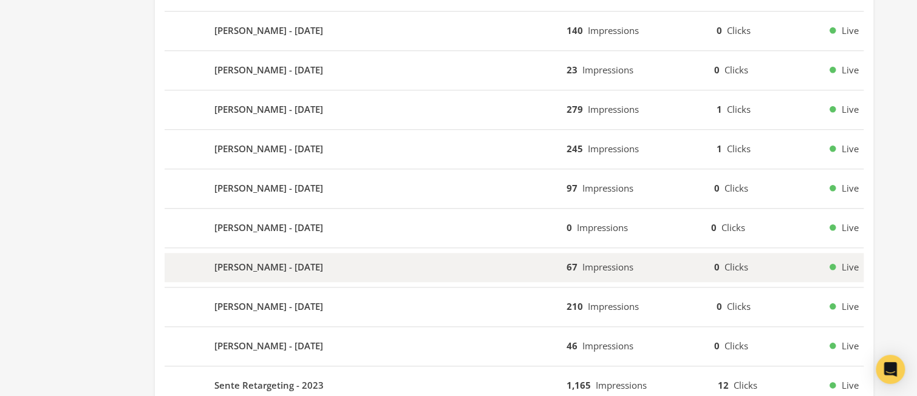
scroll to position [544, 0]
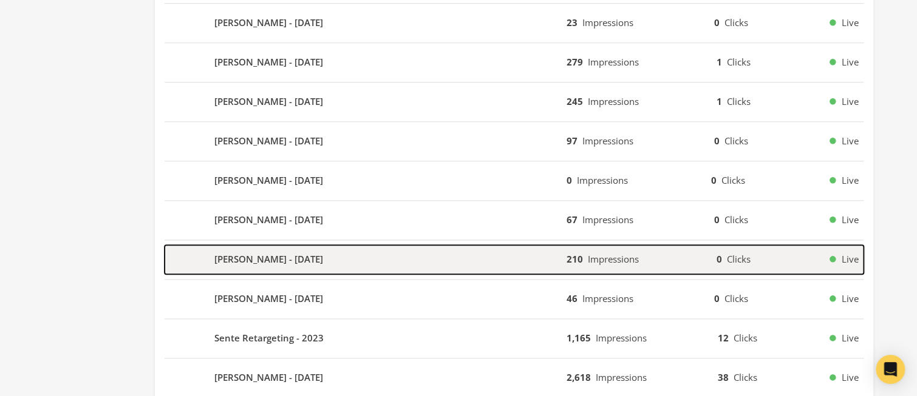
click at [232, 257] on b "[PERSON_NAME] - [DATE]" at bounding box center [268, 260] width 109 height 14
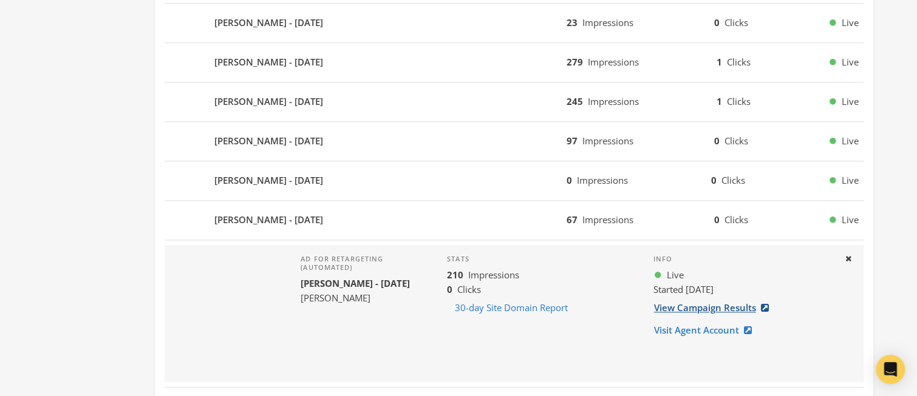
click at [677, 304] on link "View Campaign Results" at bounding box center [714, 308] width 123 height 22
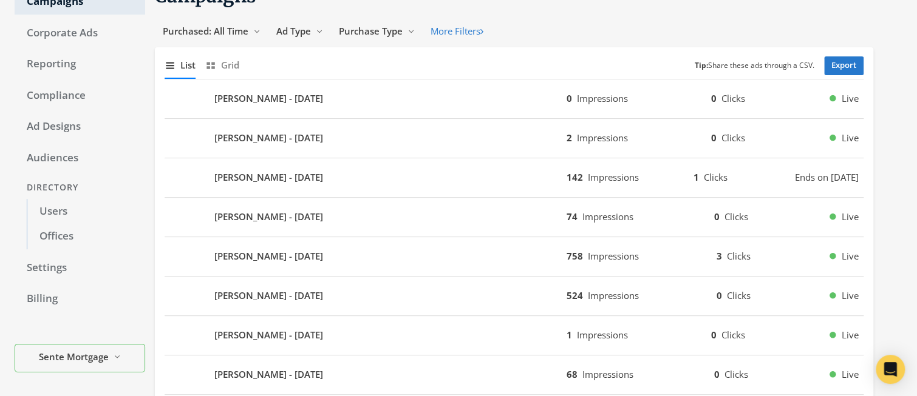
scroll to position [0, 0]
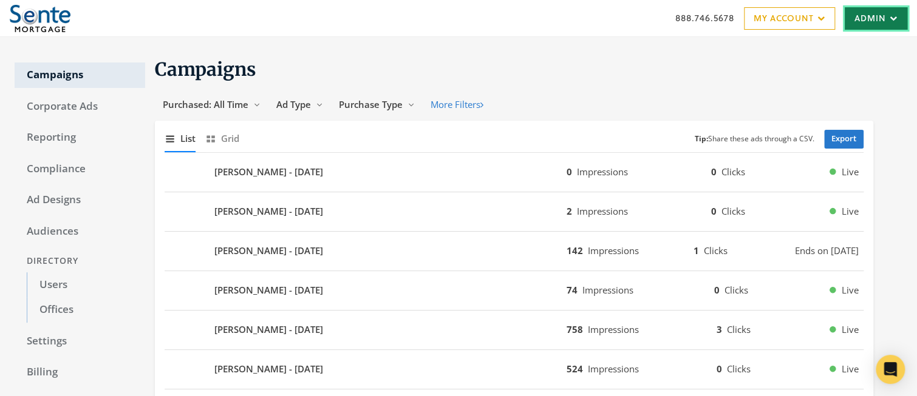
click at [860, 24] on link "Admin" at bounding box center [876, 18] width 63 height 22
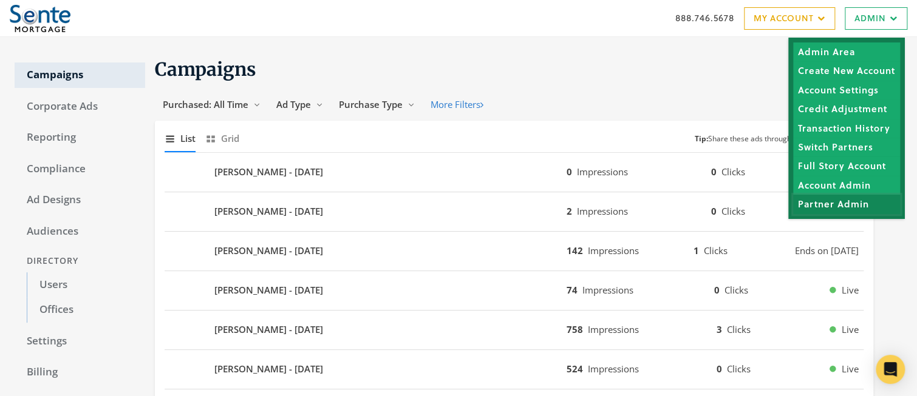
click at [849, 202] on link "Partner Admin" at bounding box center [846, 204] width 107 height 19
